Goal: Navigation & Orientation: Find specific page/section

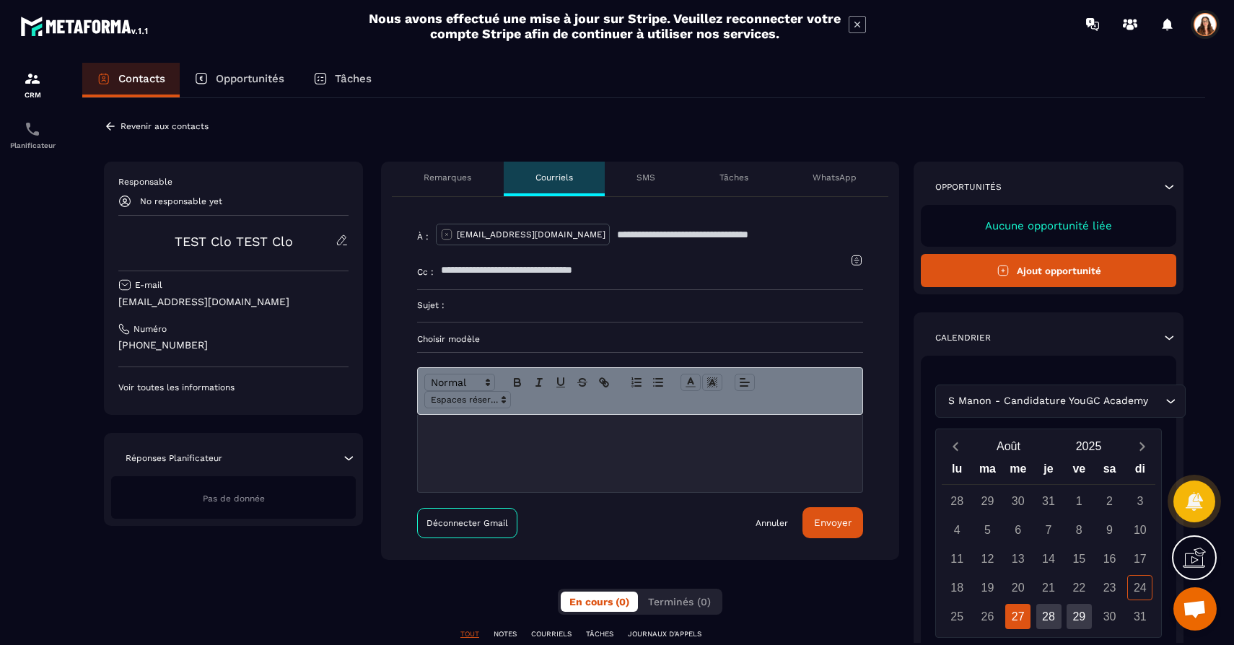
click at [463, 337] on p "Choisir modèle" at bounding box center [640, 339] width 446 height 12
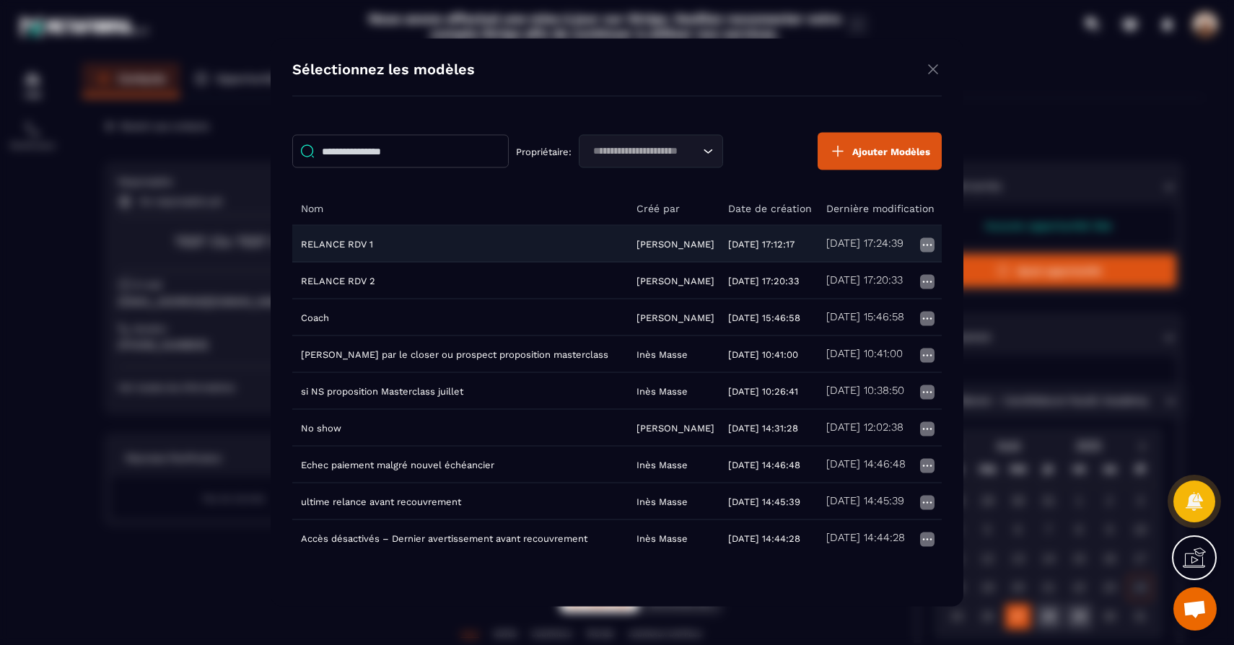
click at [498, 240] on td "RELANCE RDV 1" at bounding box center [459, 243] width 335 height 37
type input "**********"
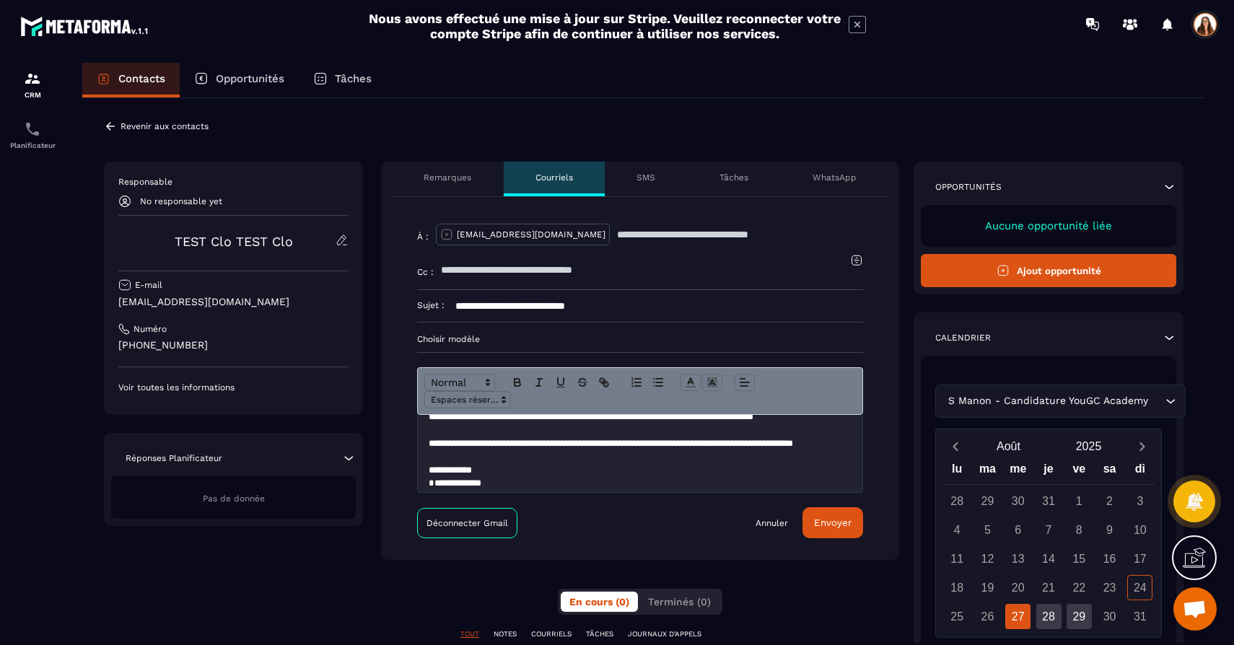
scroll to position [113, 0]
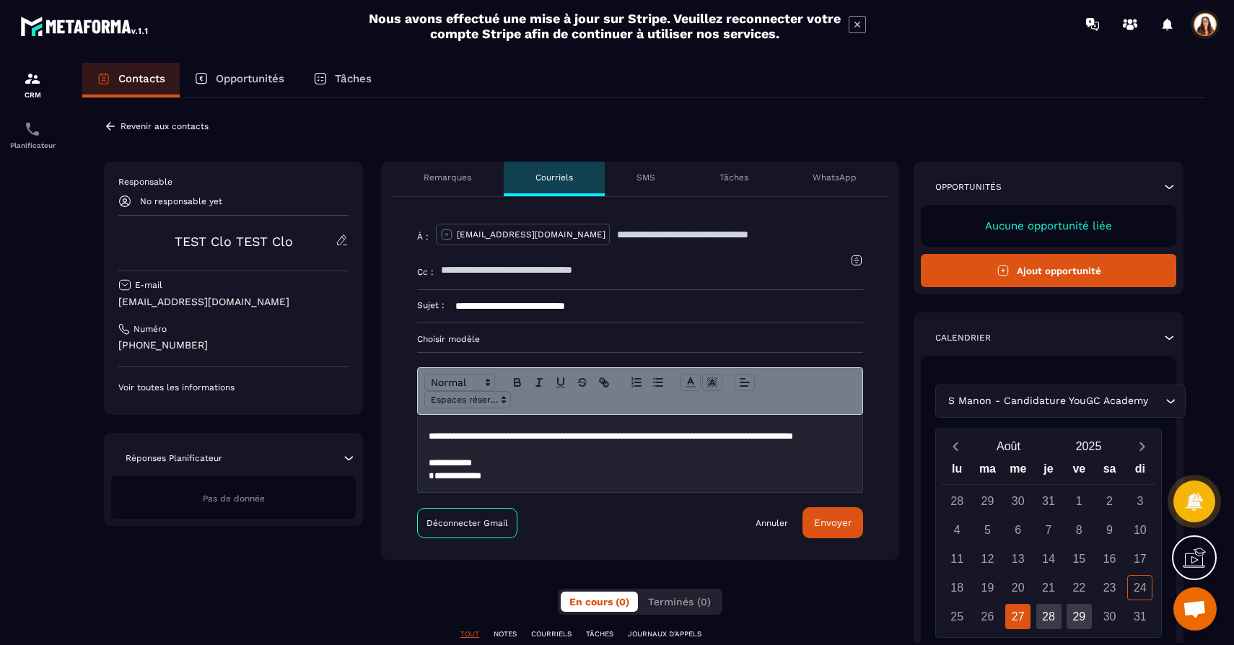
click at [784, 523] on link "Annuler" at bounding box center [771, 523] width 32 height 12
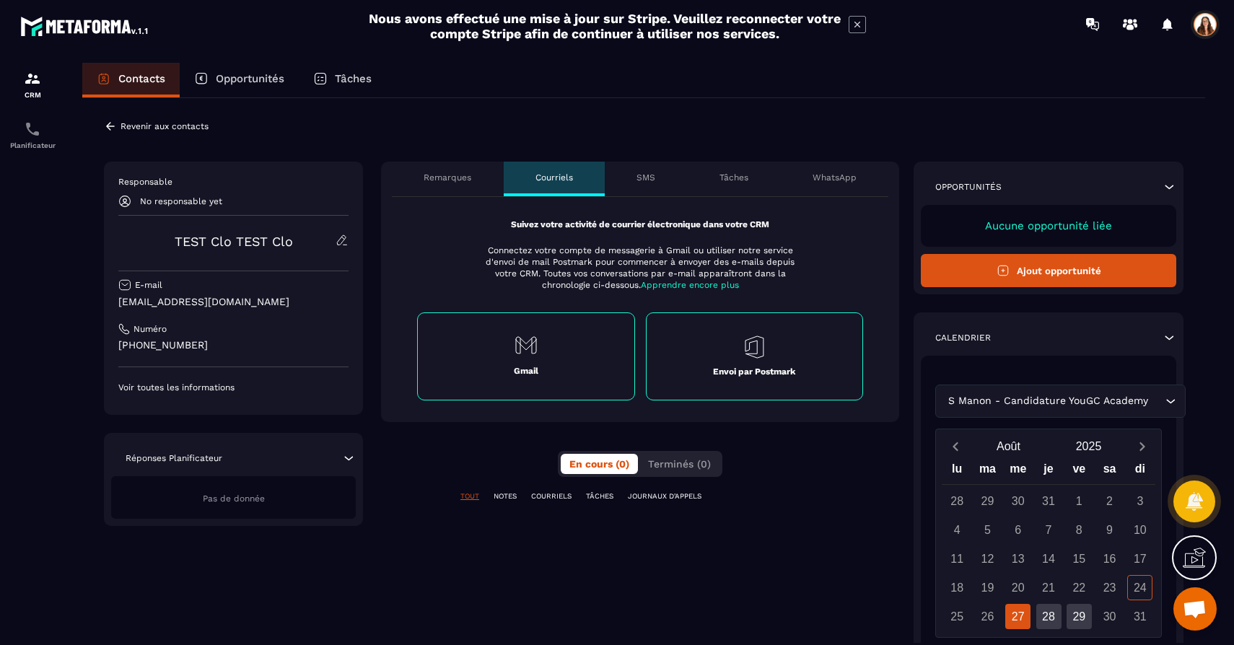
click at [651, 176] on p "SMS" at bounding box center [645, 178] width 19 height 12
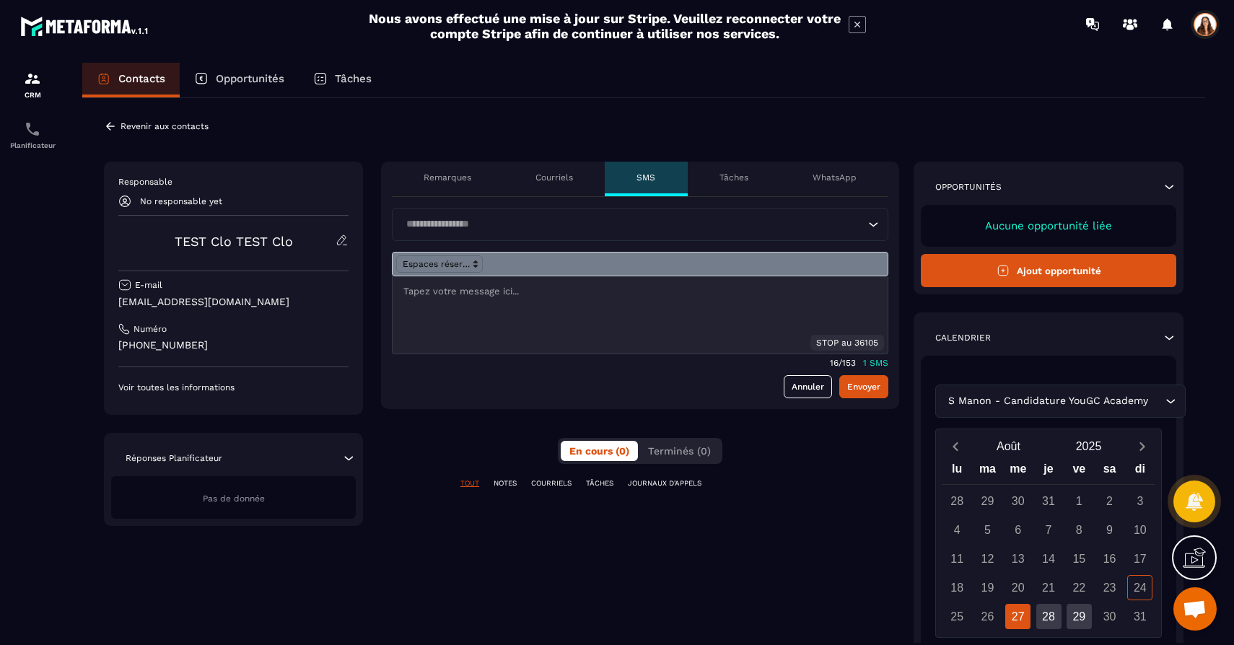
click at [737, 176] on p "Tâches" at bounding box center [733, 178] width 29 height 12
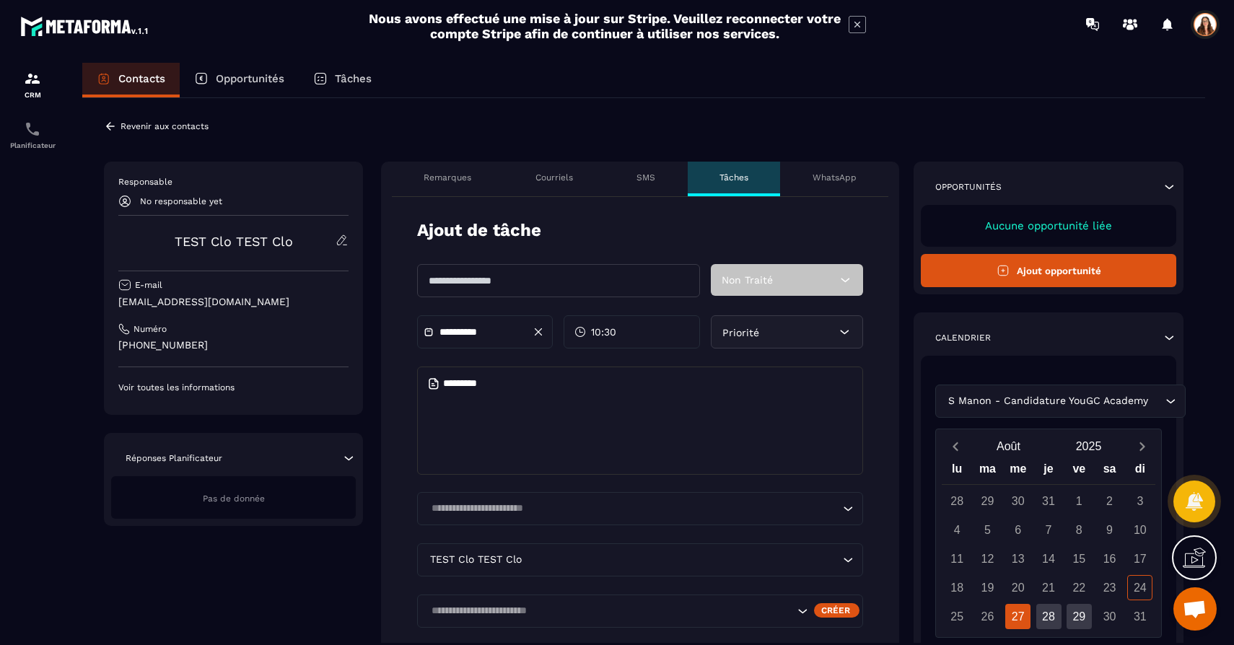
click at [431, 172] on p "Remarques" at bounding box center [447, 178] width 48 height 12
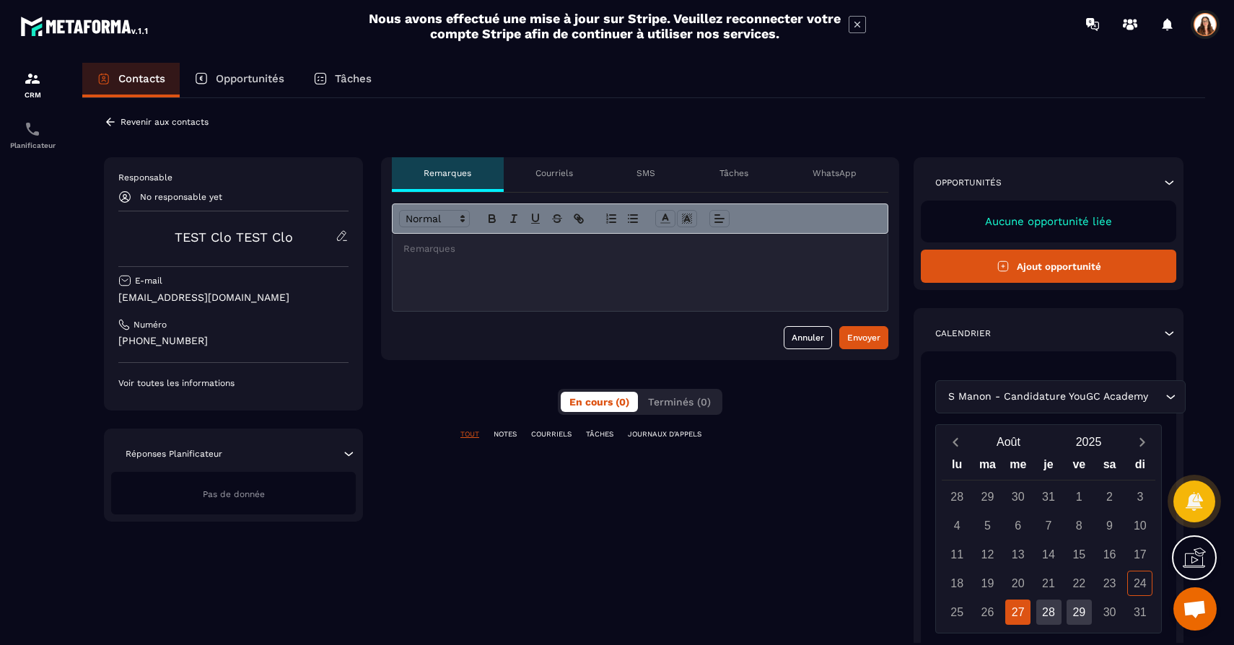
click at [434, 293] on div at bounding box center [639, 272] width 495 height 77
click at [535, 126] on div "**********" at bounding box center [643, 445] width 1123 height 703
click at [188, 127] on div "Revenir aux contacts" at bounding box center [156, 121] width 105 height 13
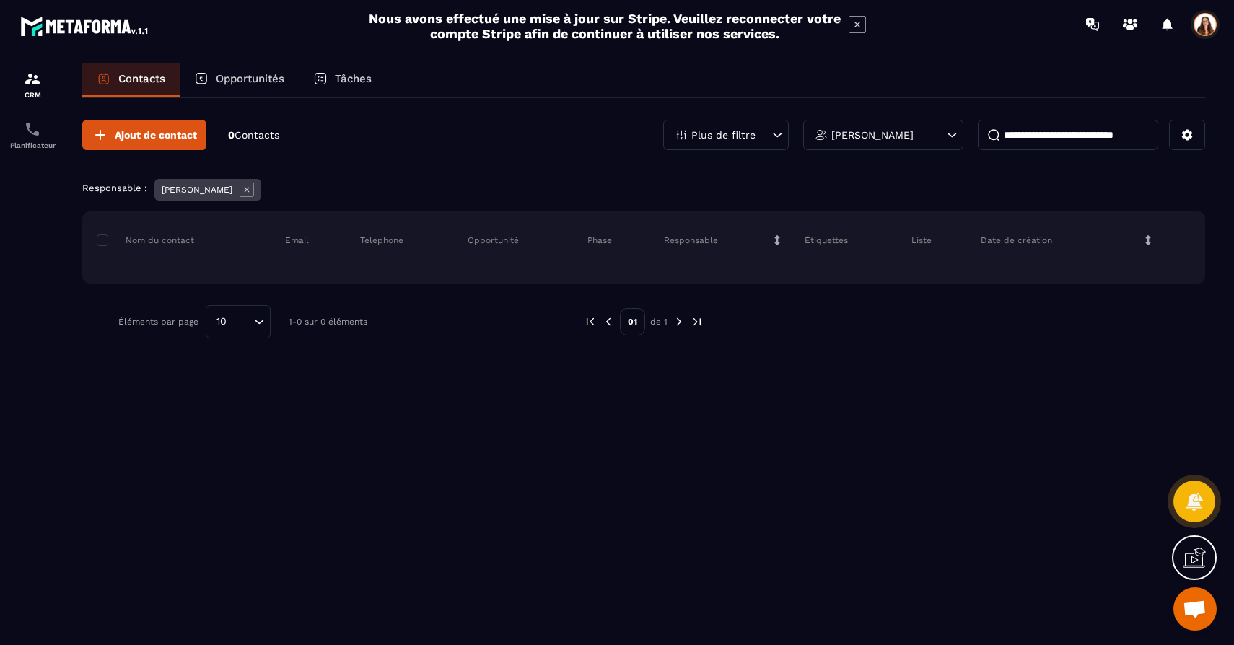
click at [540, 135] on div "Ajout de contact 0 Contacts Plus de filtre [PERSON_NAME]" at bounding box center [643, 135] width 1123 height 30
click at [25, 89] on div "CRM" at bounding box center [33, 84] width 58 height 29
click at [682, 323] on img at bounding box center [678, 321] width 13 height 13
click at [273, 85] on div "Opportunités" at bounding box center [239, 80] width 119 height 35
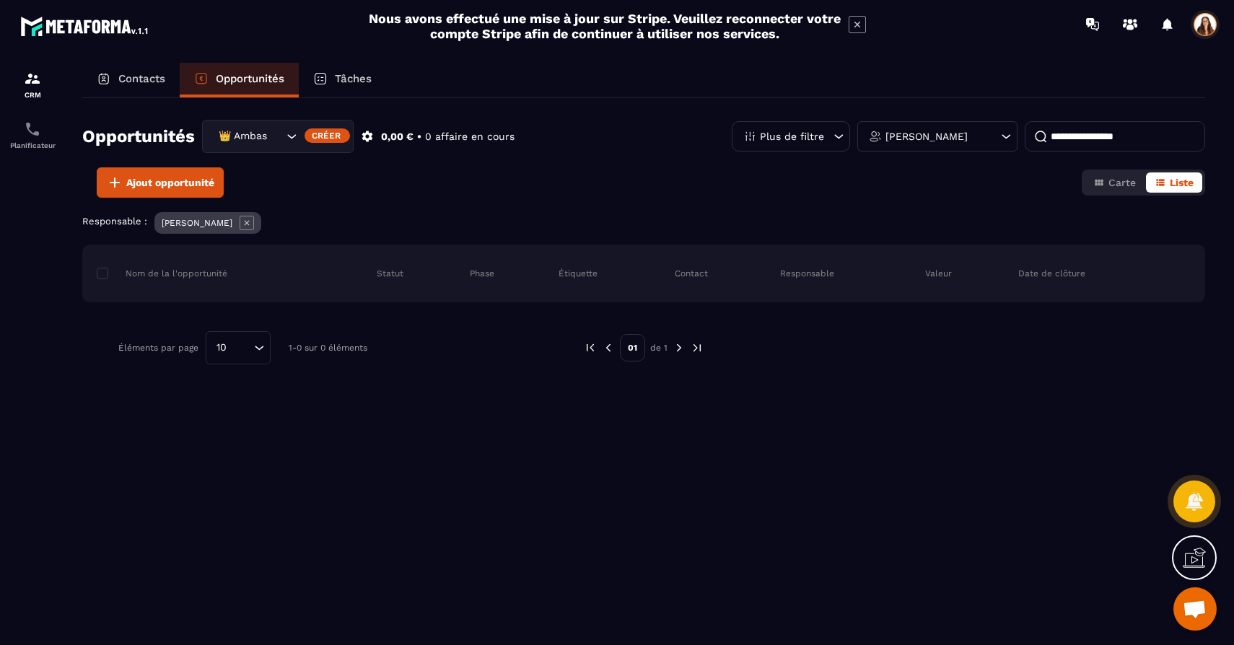
click at [357, 73] on p "Tâches" at bounding box center [353, 78] width 37 height 13
